Goal: Check status: Check status

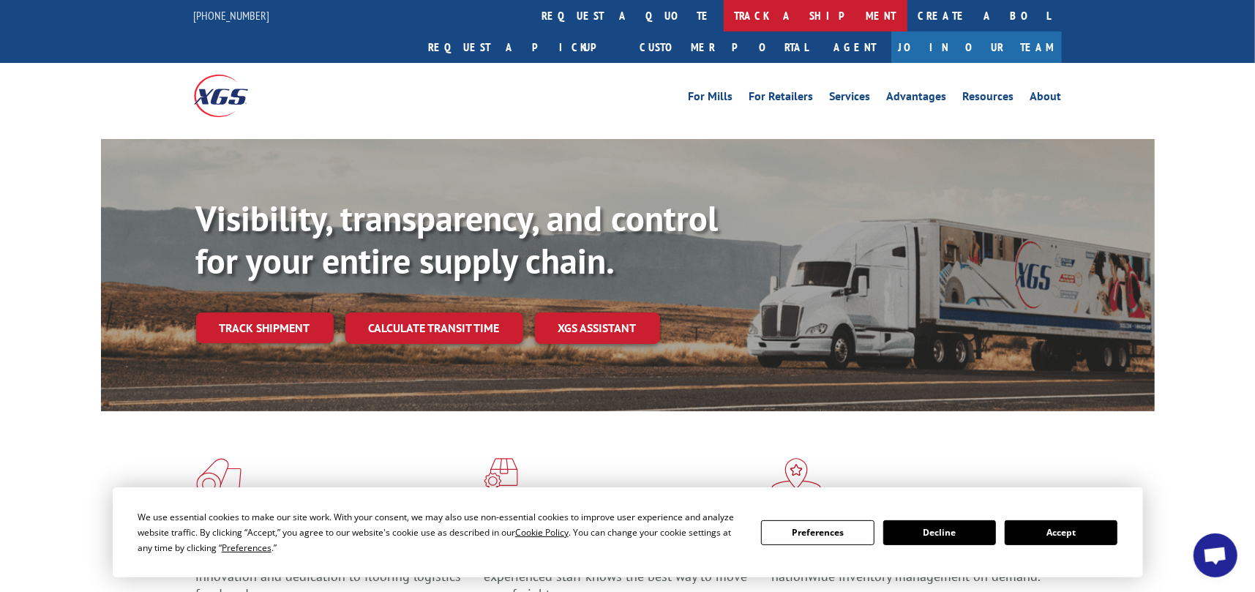
click at [724, 11] on link "track a shipment" at bounding box center [816, 15] width 184 height 31
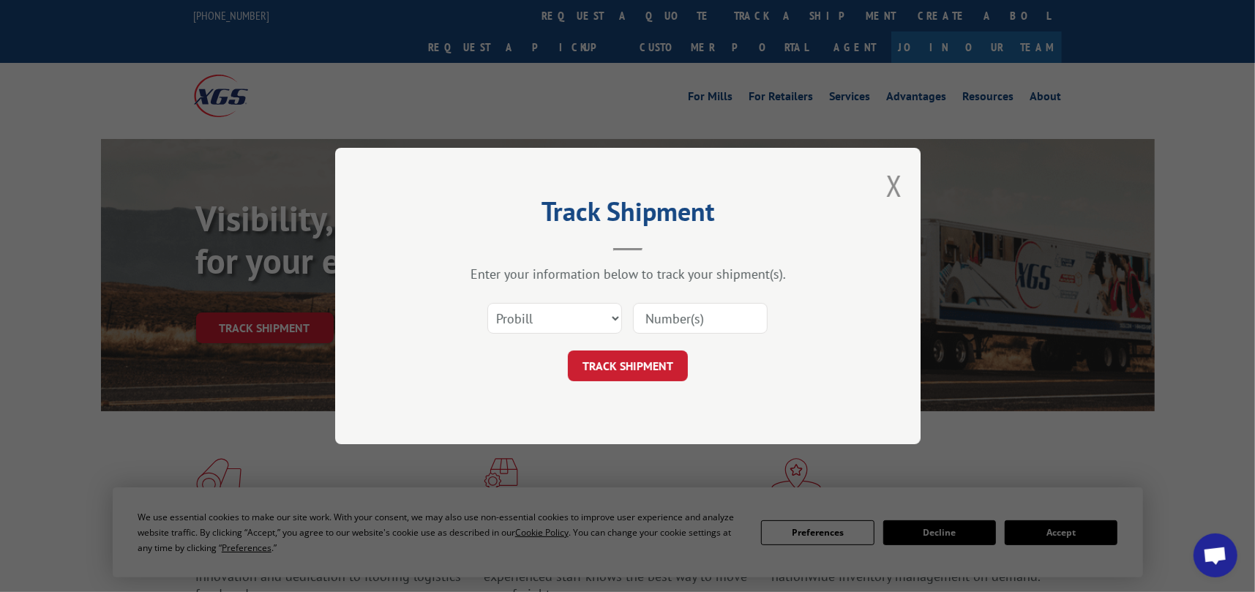
click at [679, 314] on input at bounding box center [700, 318] width 135 height 31
paste input "019053251007"
type input "019053251007"
click at [632, 364] on button "TRACK SHIPMENT" at bounding box center [628, 366] width 120 height 31
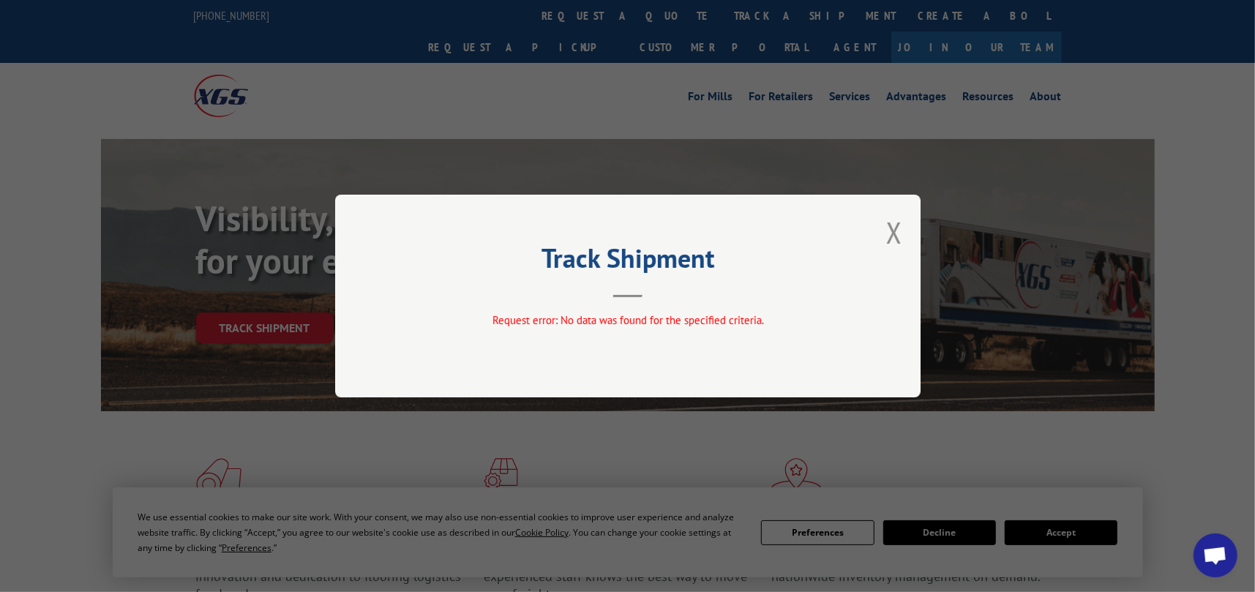
click at [651, 298] on div "Track Shipment Request error: No data was found for the specified criteria." at bounding box center [627, 296] width 585 height 203
click at [638, 257] on h2 "Track Shipment" at bounding box center [627, 262] width 439 height 28
click at [629, 285] on header "Track Shipment" at bounding box center [627, 273] width 439 height 50
click at [896, 236] on button "Close modal" at bounding box center [894, 232] width 16 height 39
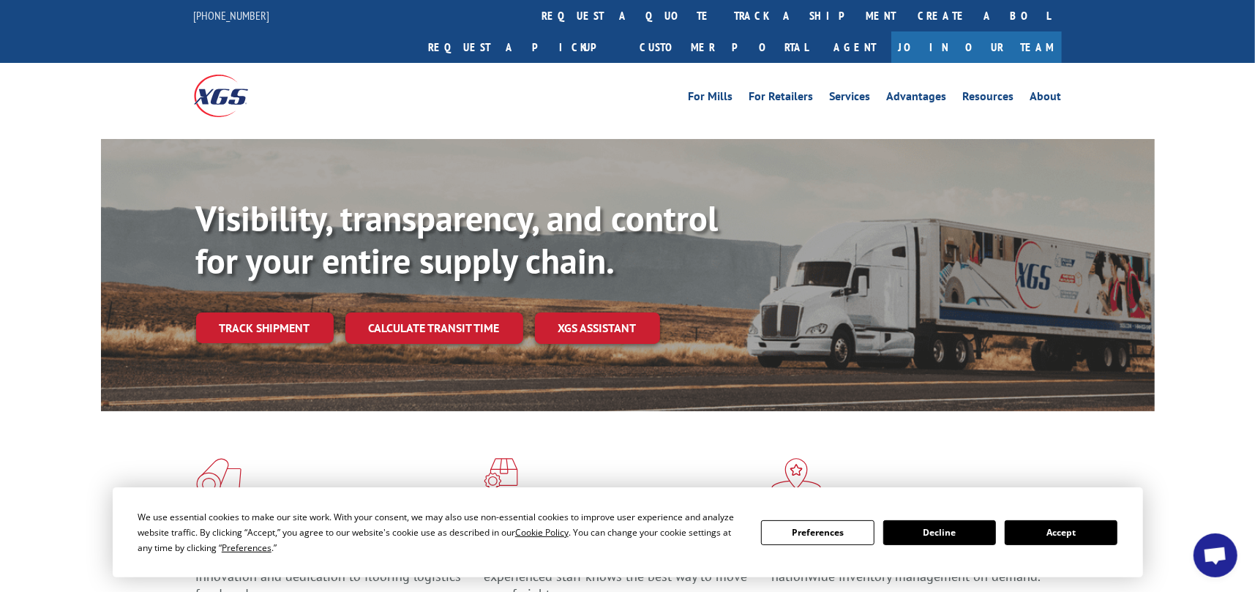
drag, startPoint x: 1085, startPoint y: 534, endPoint x: 1076, endPoint y: 528, distance: 10.6
click at [1079, 529] on button "Accept" at bounding box center [1061, 532] width 113 height 25
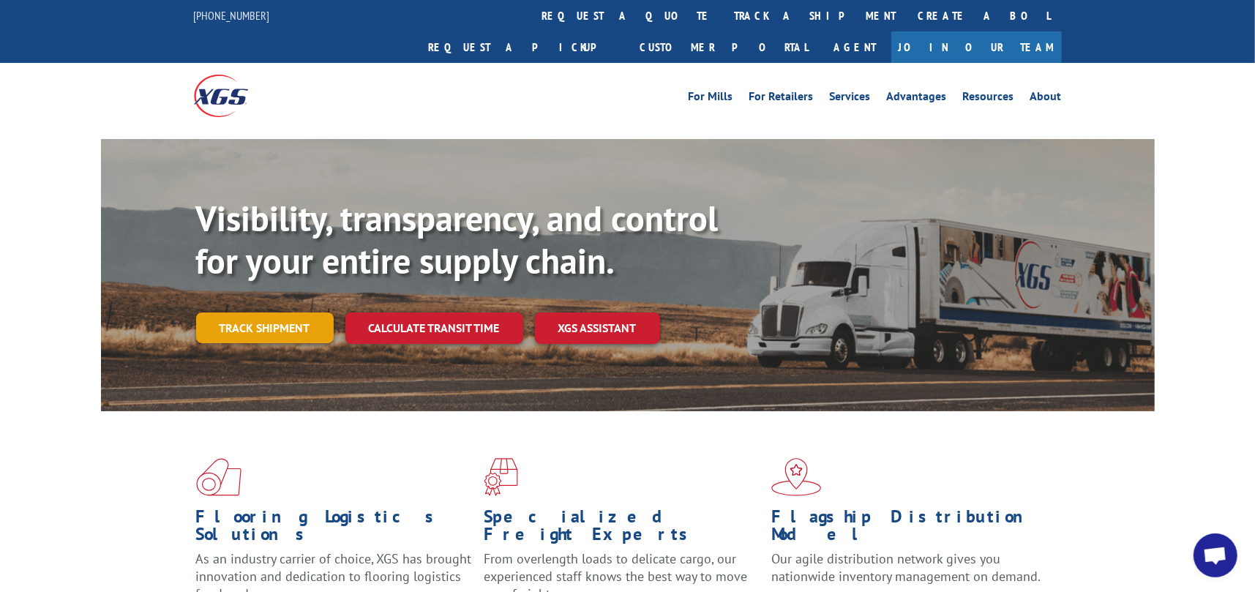
click at [280, 312] on link "Track shipment" at bounding box center [265, 327] width 138 height 31
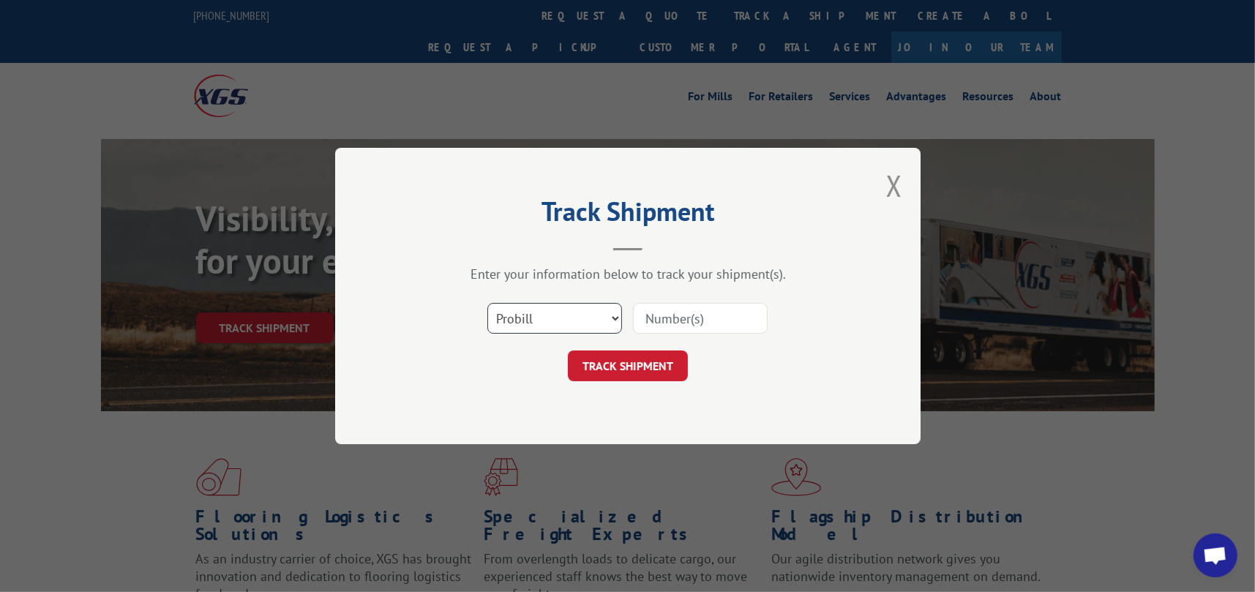
click at [534, 316] on select "Select category... Probill BOL PO" at bounding box center [554, 318] width 135 height 31
select select "bol"
click at [487, 303] on select "Select category... Probill BOL PO" at bounding box center [554, 318] width 135 height 31
click at [532, 319] on select "Select category... Probill BOL PO" at bounding box center [554, 318] width 135 height 31
drag, startPoint x: 531, startPoint y: 310, endPoint x: 894, endPoint y: 178, distance: 387.1
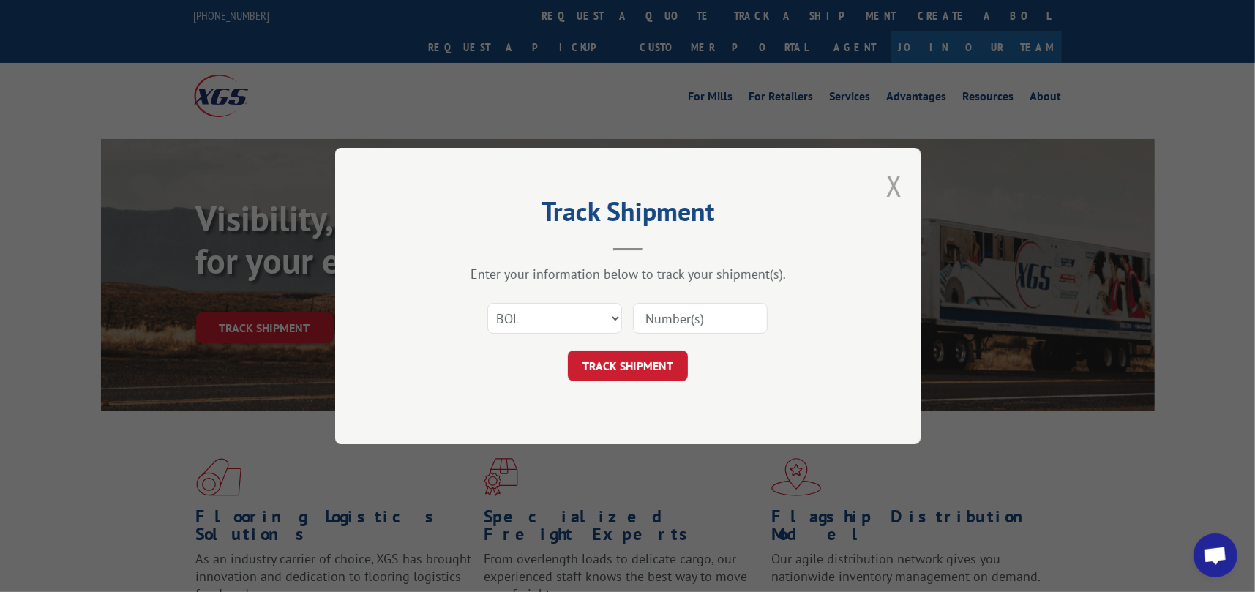
click at [894, 178] on button "Close modal" at bounding box center [894, 185] width 16 height 39
